Goal: Task Accomplishment & Management: Complete application form

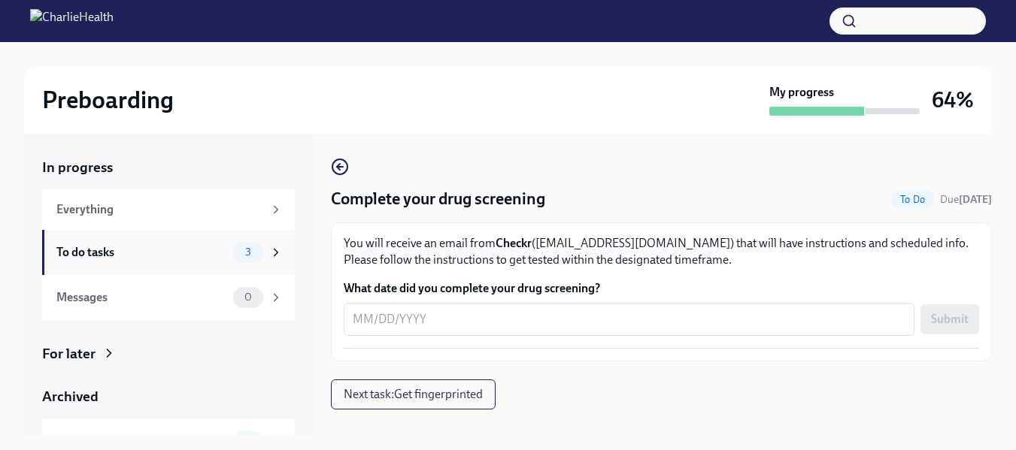
click at [127, 258] on div "To do tasks" at bounding box center [141, 252] width 171 height 17
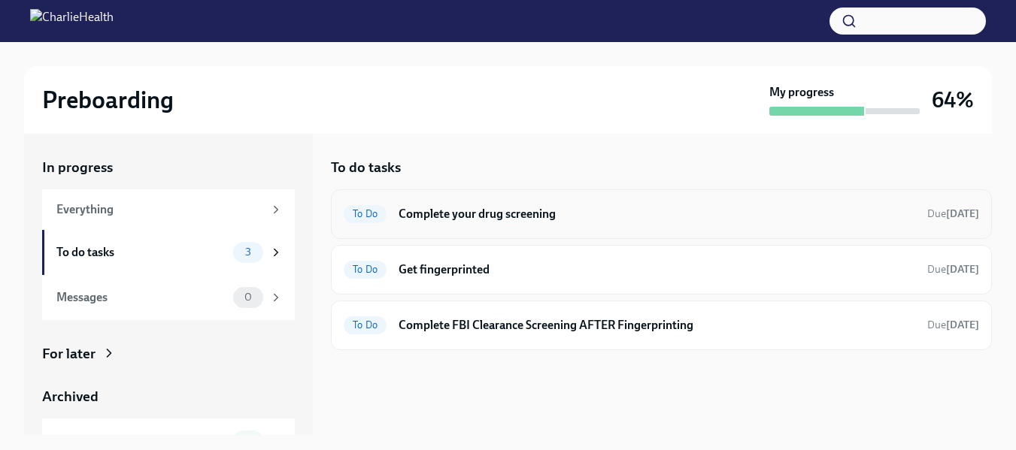
click at [460, 217] on h6 "Complete your drug screening" at bounding box center [657, 214] width 517 height 17
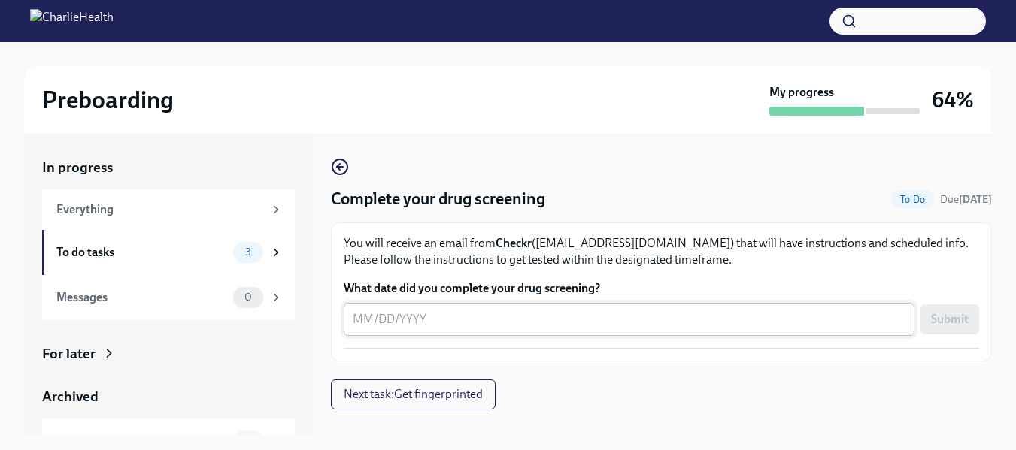
click at [361, 319] on textarea "What date did you complete your drug screening?" at bounding box center [629, 320] width 553 height 18
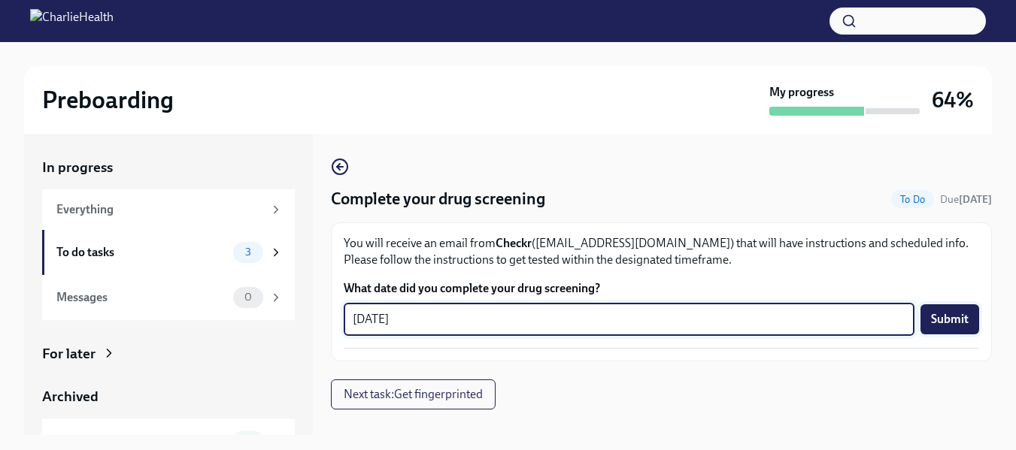
type textarea "[DATE]"
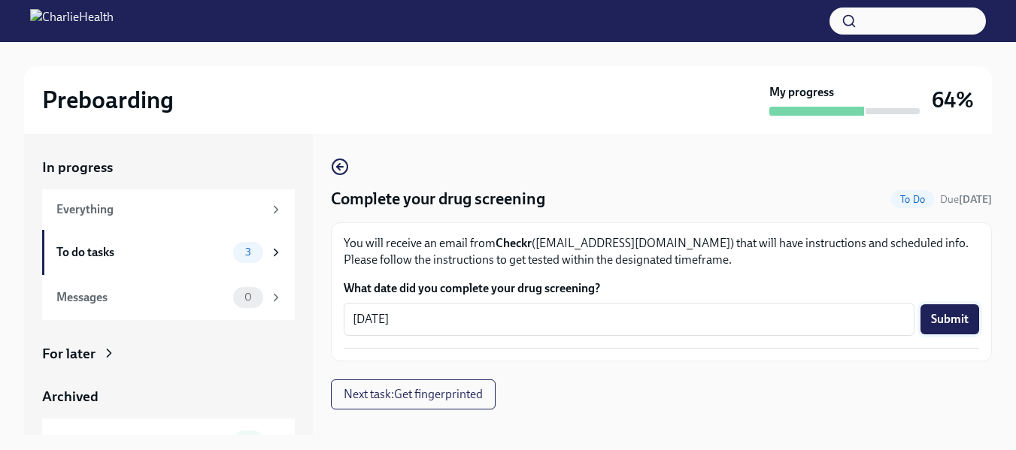
click at [960, 314] on span "Submit" at bounding box center [950, 319] width 38 height 15
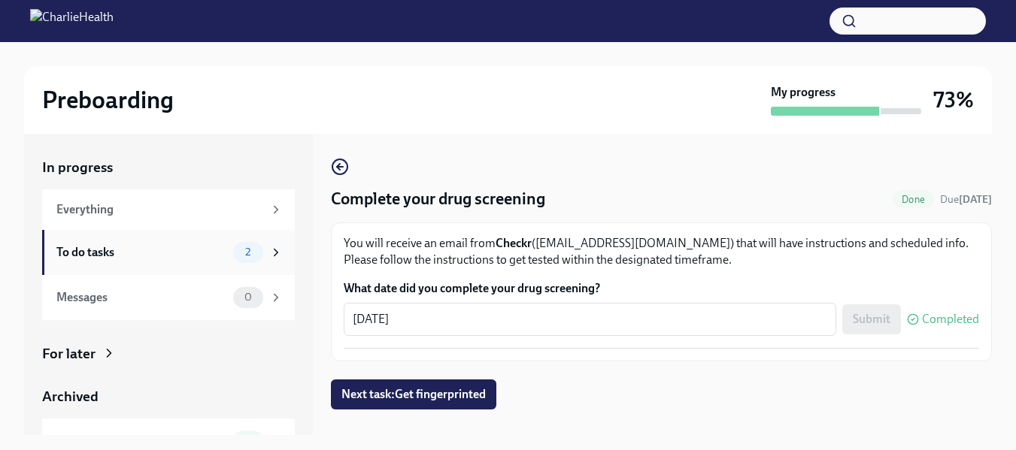
click at [111, 249] on div "To do tasks" at bounding box center [141, 252] width 171 height 17
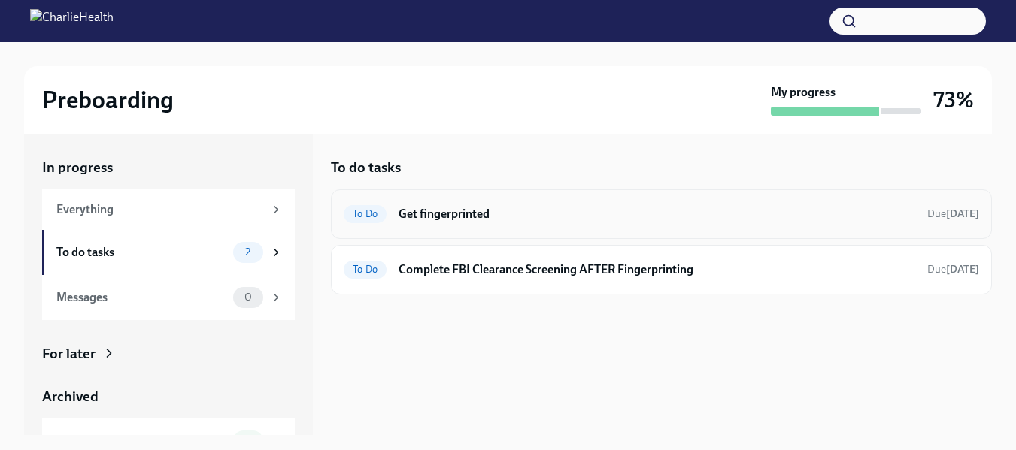
click at [429, 212] on h6 "Get fingerprinted" at bounding box center [657, 214] width 517 height 17
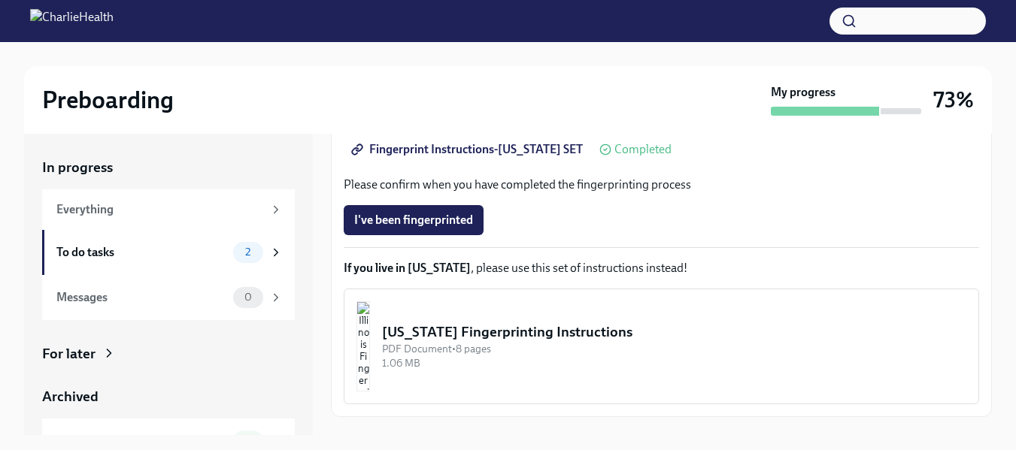
scroll to position [374, 0]
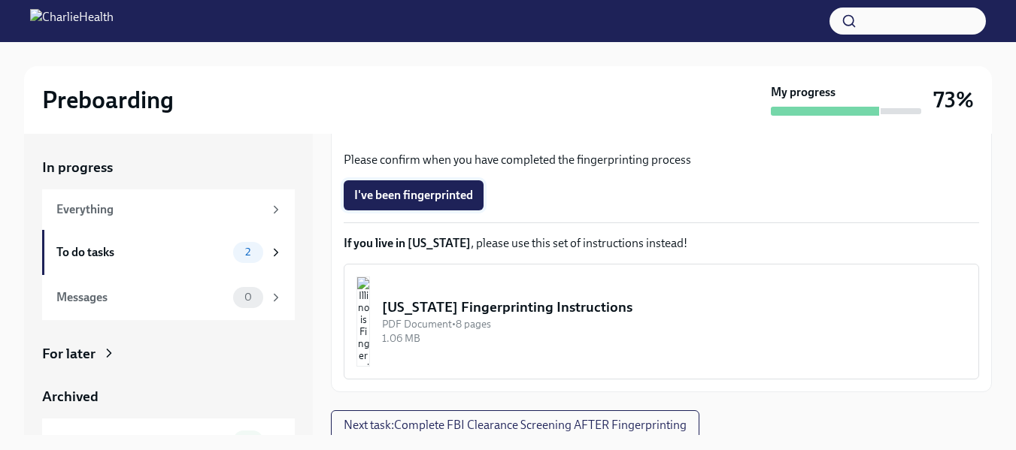
click at [418, 194] on span "I've been fingerprinted" at bounding box center [413, 195] width 119 height 15
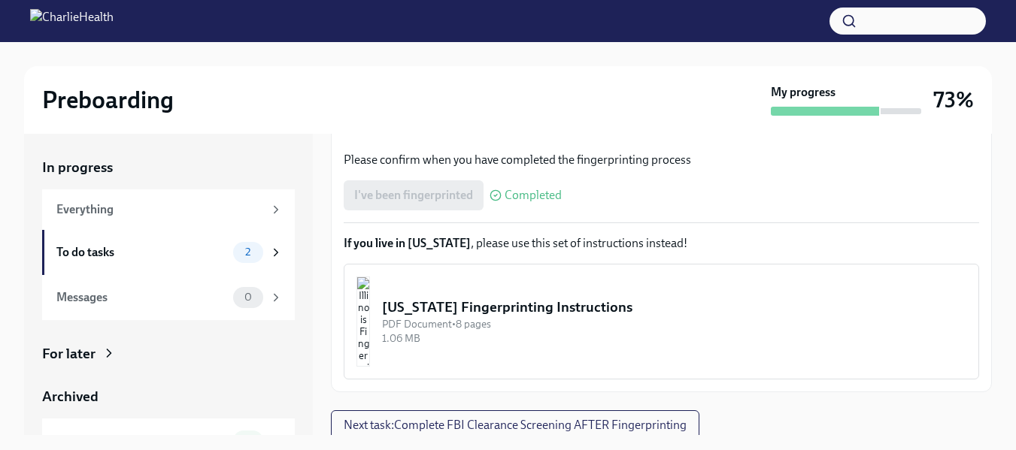
drag, startPoint x: 992, startPoint y: 326, endPoint x: 996, endPoint y: 359, distance: 34.0
click at [996, 359] on div "Preboarding My progress 73% In progress Everything To do tasks 2 Messages 0 For…" at bounding box center [508, 259] width 1016 height 435
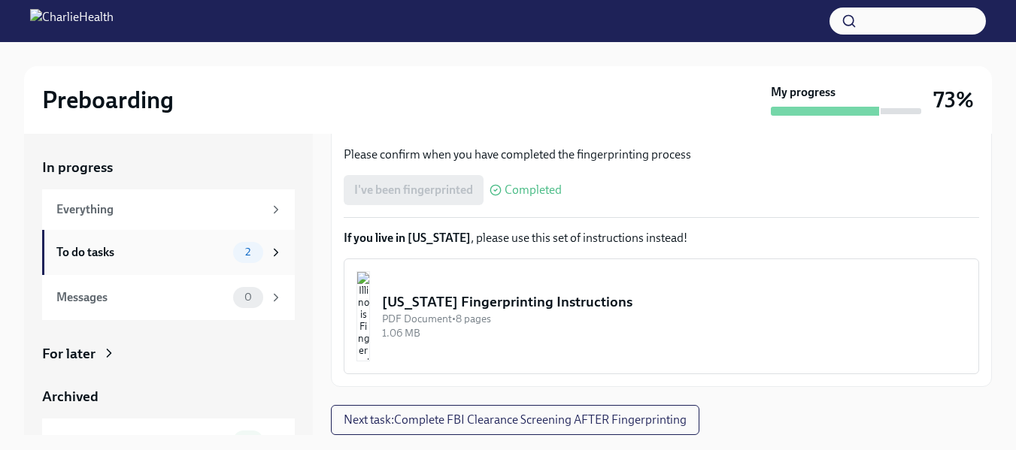
click at [61, 252] on div "To do tasks" at bounding box center [141, 252] width 171 height 17
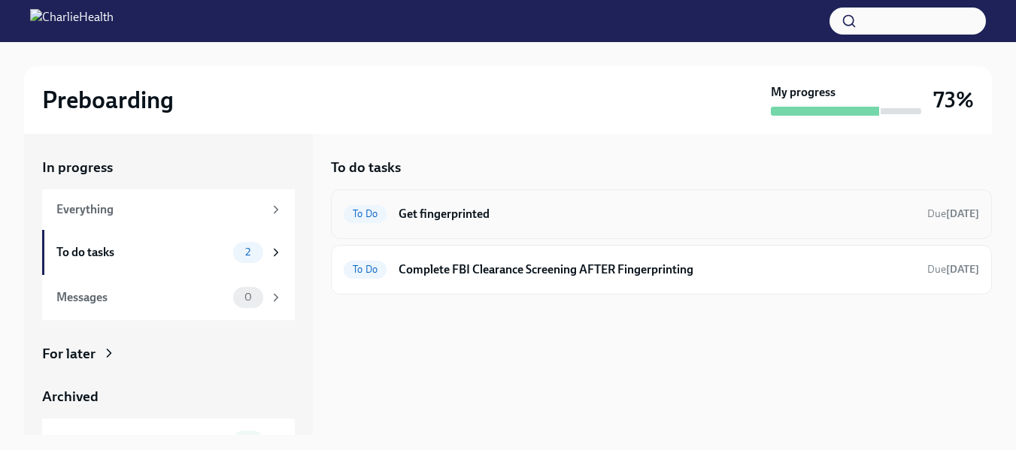
click at [365, 216] on span "To Do" at bounding box center [365, 213] width 43 height 11
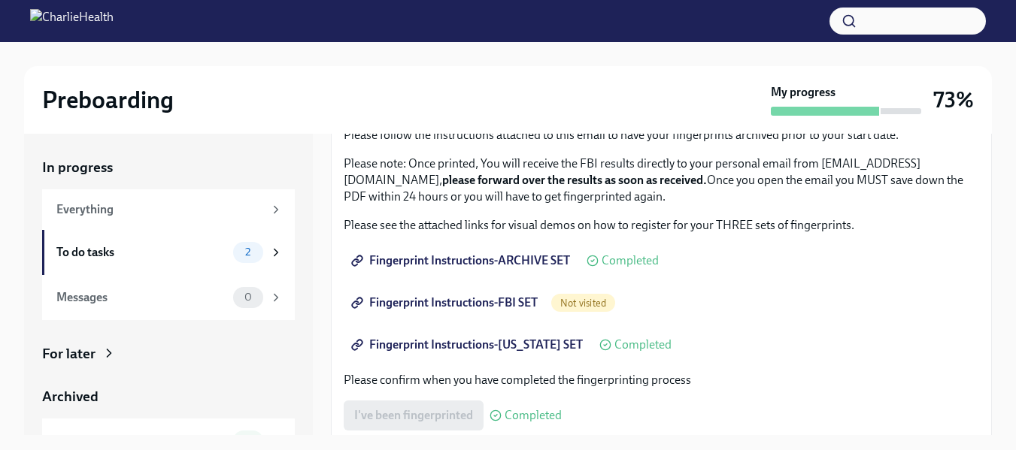
scroll to position [164, 0]
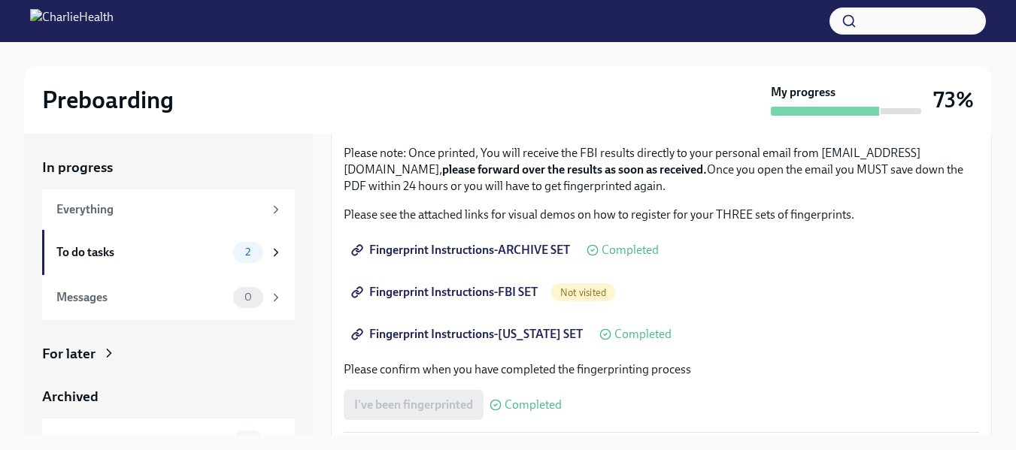
click at [444, 289] on span "Fingerprint Instructions-FBI SET" at bounding box center [445, 292] width 183 height 15
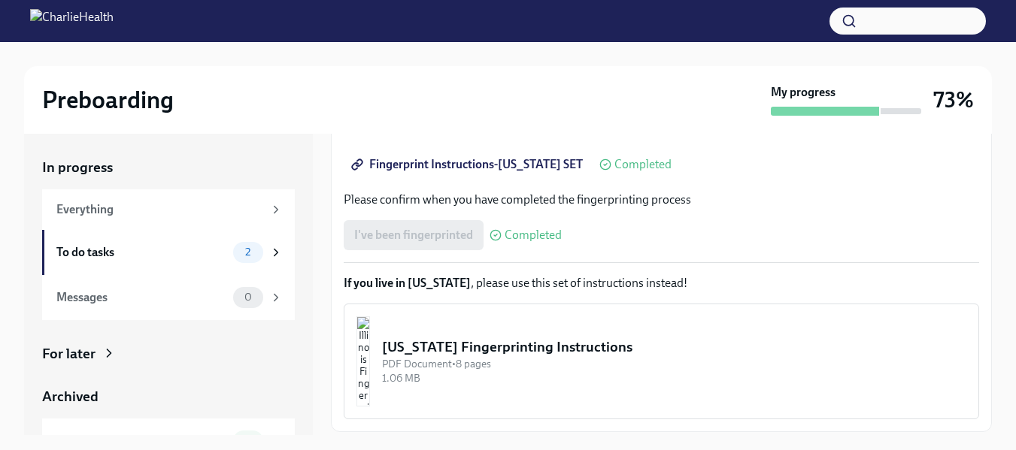
scroll to position [379, 0]
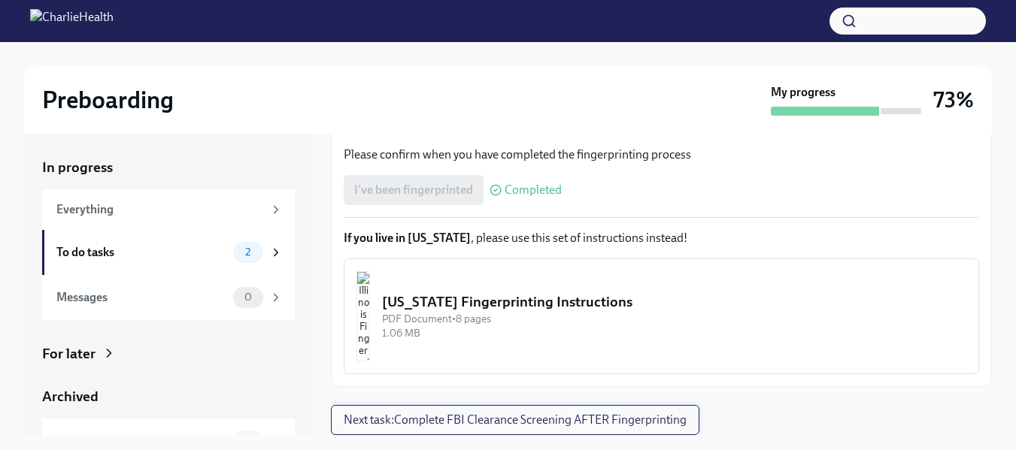
click at [584, 426] on span "Next task : Complete FBI Clearance Screening AFTER Fingerprinting" at bounding box center [515, 420] width 343 height 15
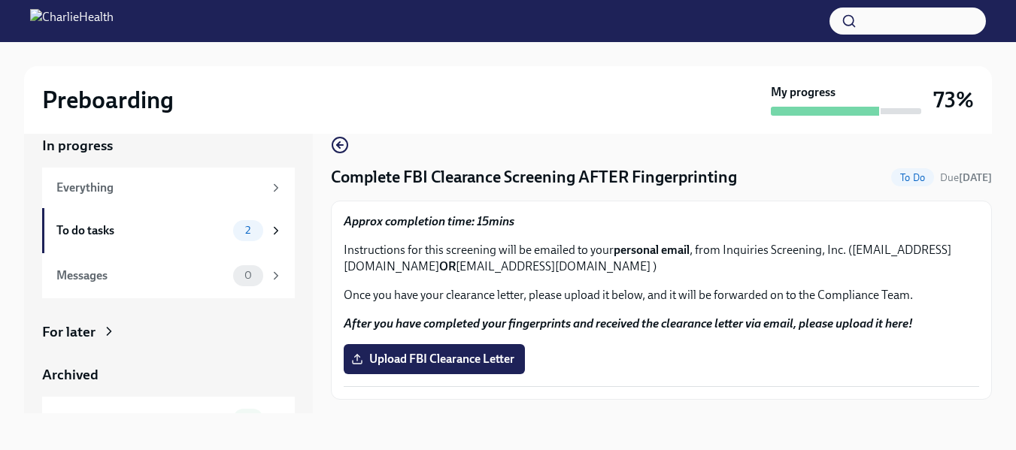
scroll to position [27, 0]
